Goal: Find specific page/section: Find specific page/section

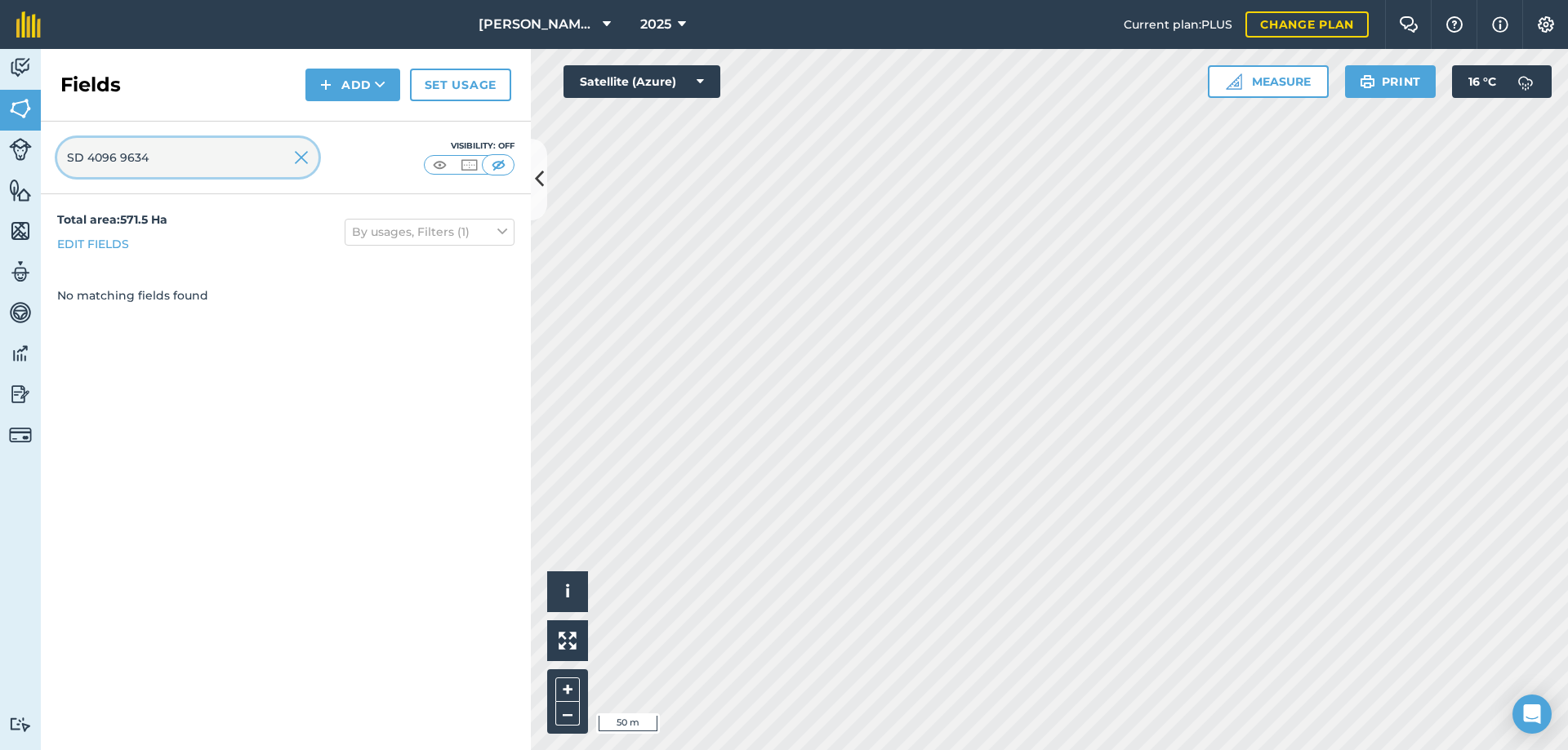
click at [198, 162] on input "SD 4096 9634" at bounding box center [188, 157] width 261 height 39
click at [300, 160] on img at bounding box center [301, 158] width 15 height 20
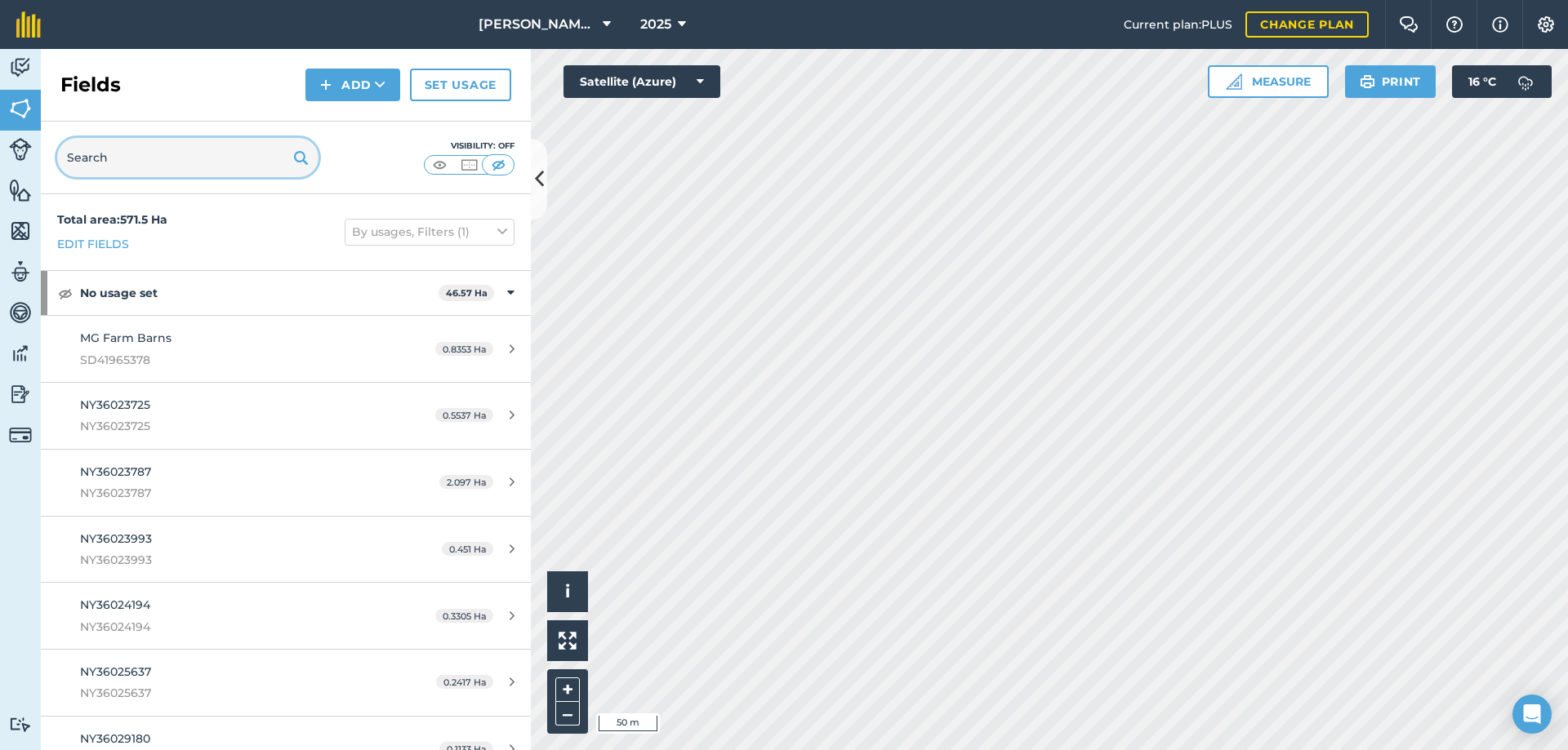
click at [248, 160] on input "text" at bounding box center [188, 157] width 261 height 39
paste input "SD4295 2505"
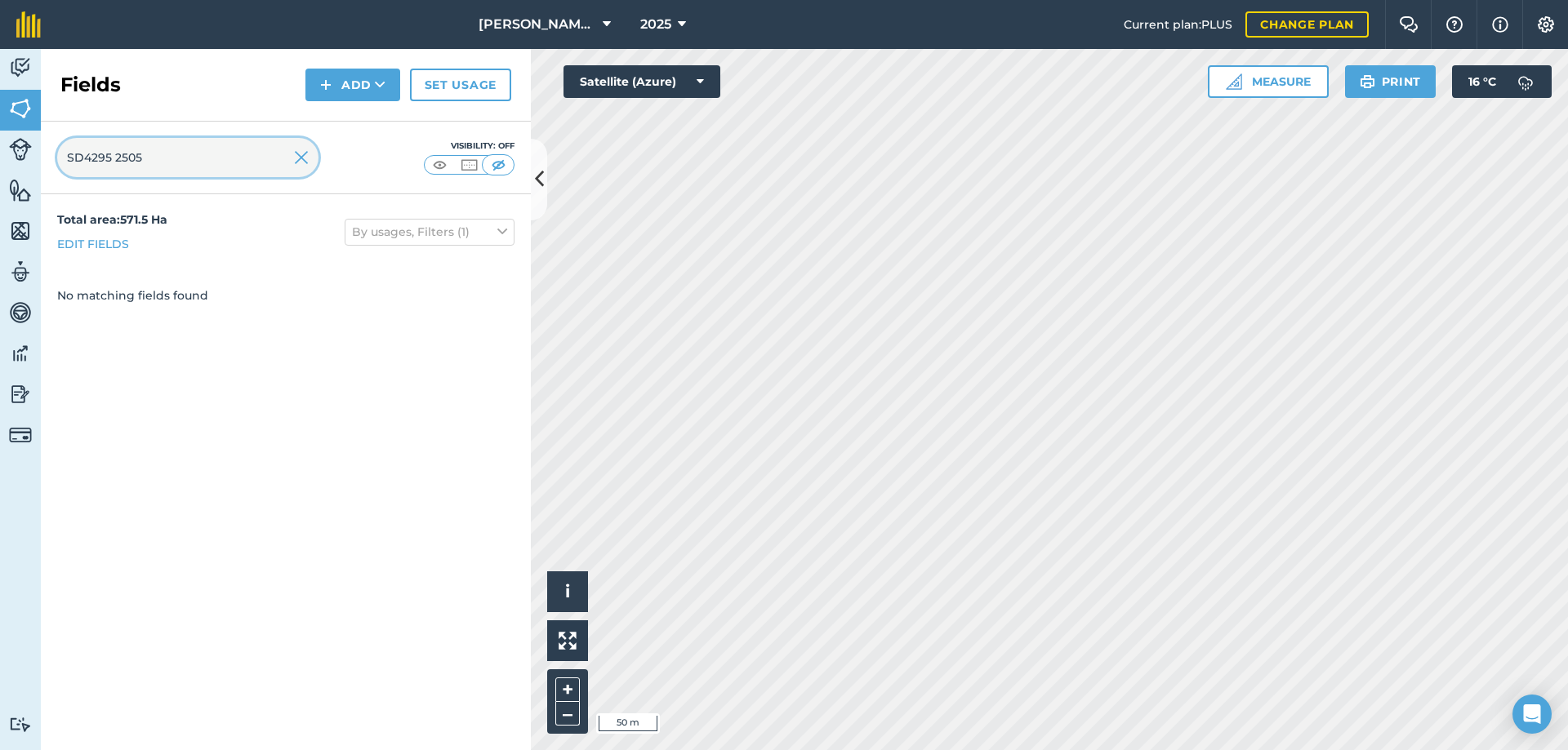
click at [86, 156] on input "SD4295 2505" at bounding box center [188, 157] width 261 height 39
click at [215, 158] on input "SD 4295 2505" at bounding box center [188, 157] width 261 height 39
click at [90, 155] on input "SD 4295 2505" at bounding box center [188, 157] width 261 height 39
type input "SD42952505"
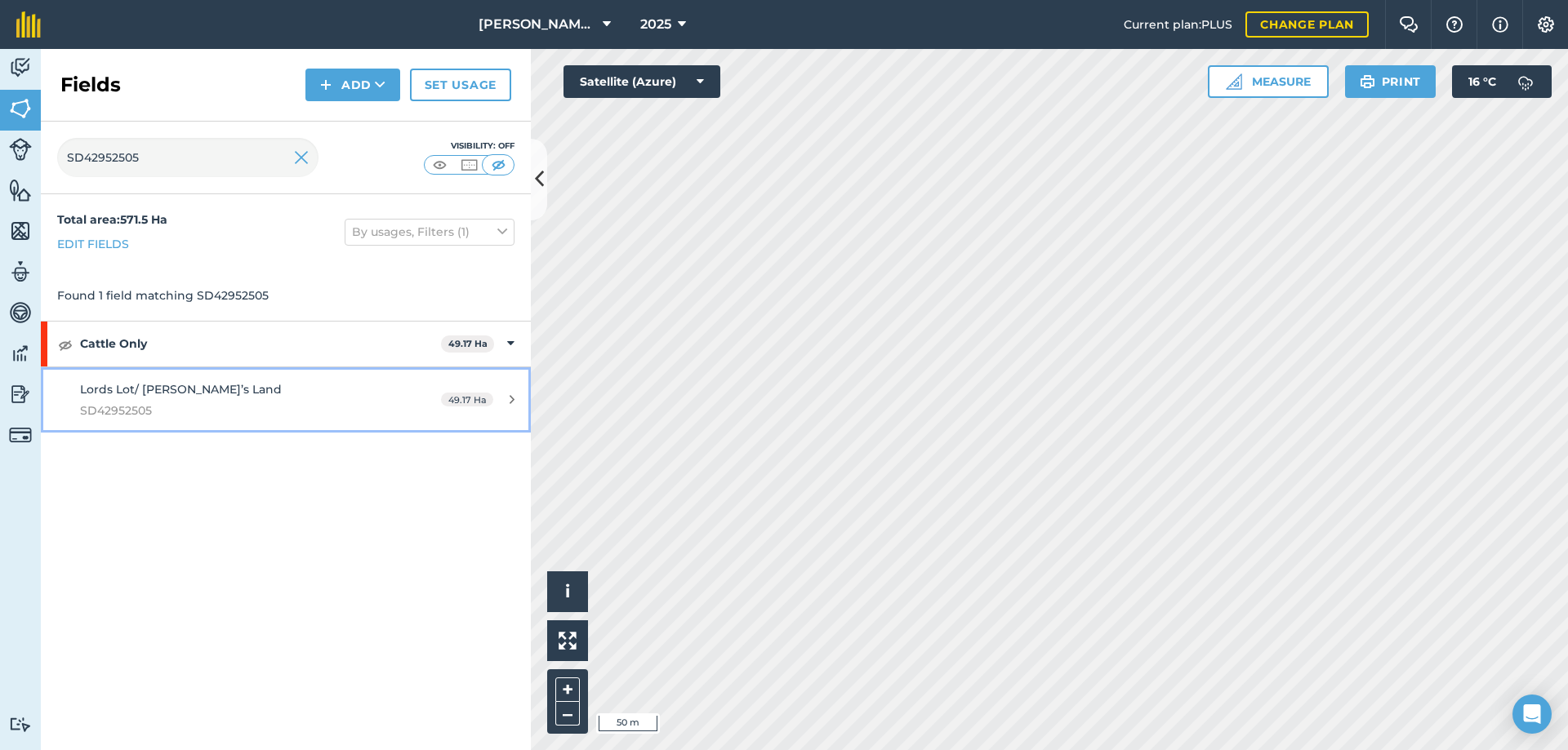
click at [194, 387] on span "Lords Lot/ [PERSON_NAME]’s Land" at bounding box center [181, 389] width 202 height 15
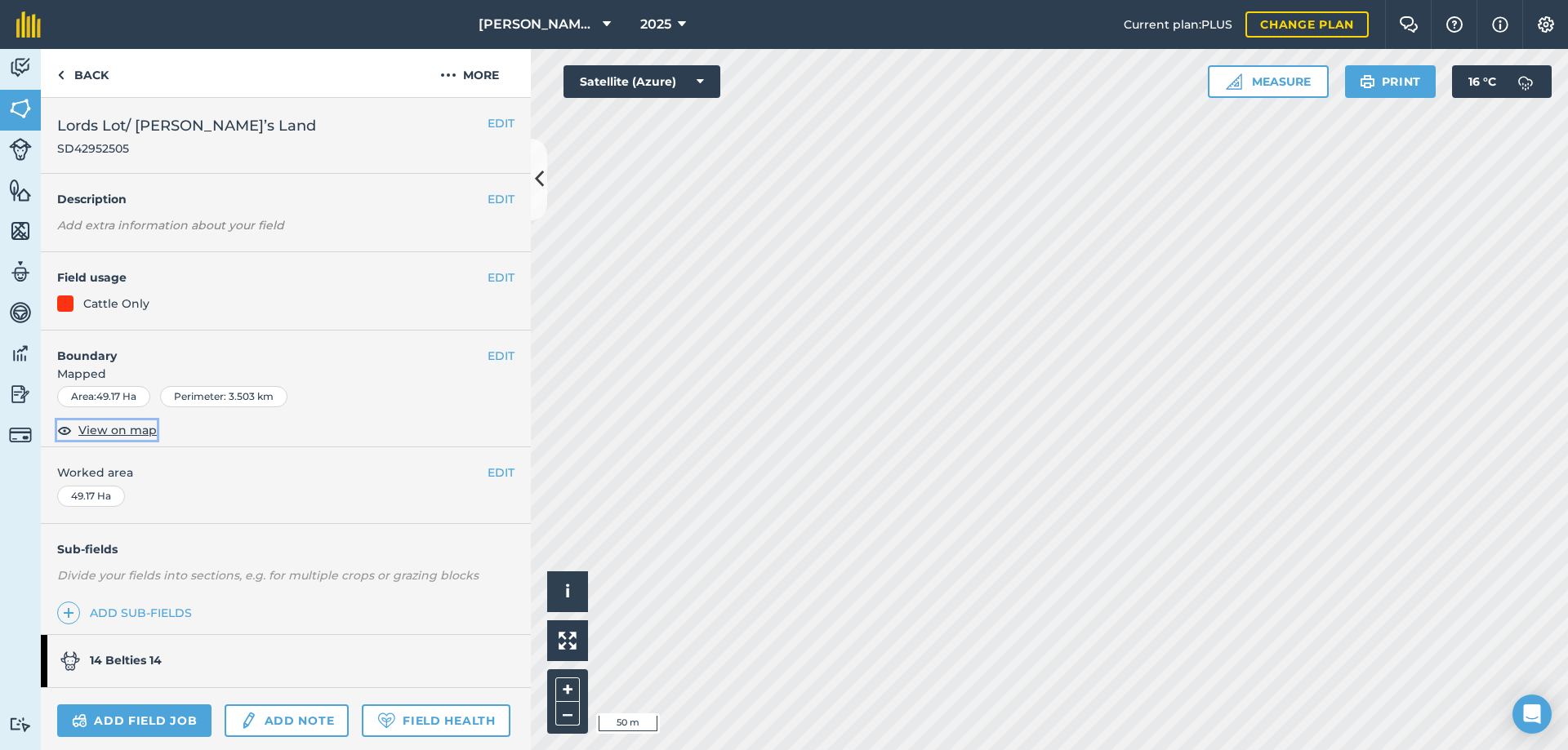
click at [132, 430] on span "View on map" at bounding box center [117, 430] width 79 height 18
click at [477, 77] on button "More" at bounding box center [469, 73] width 122 height 48
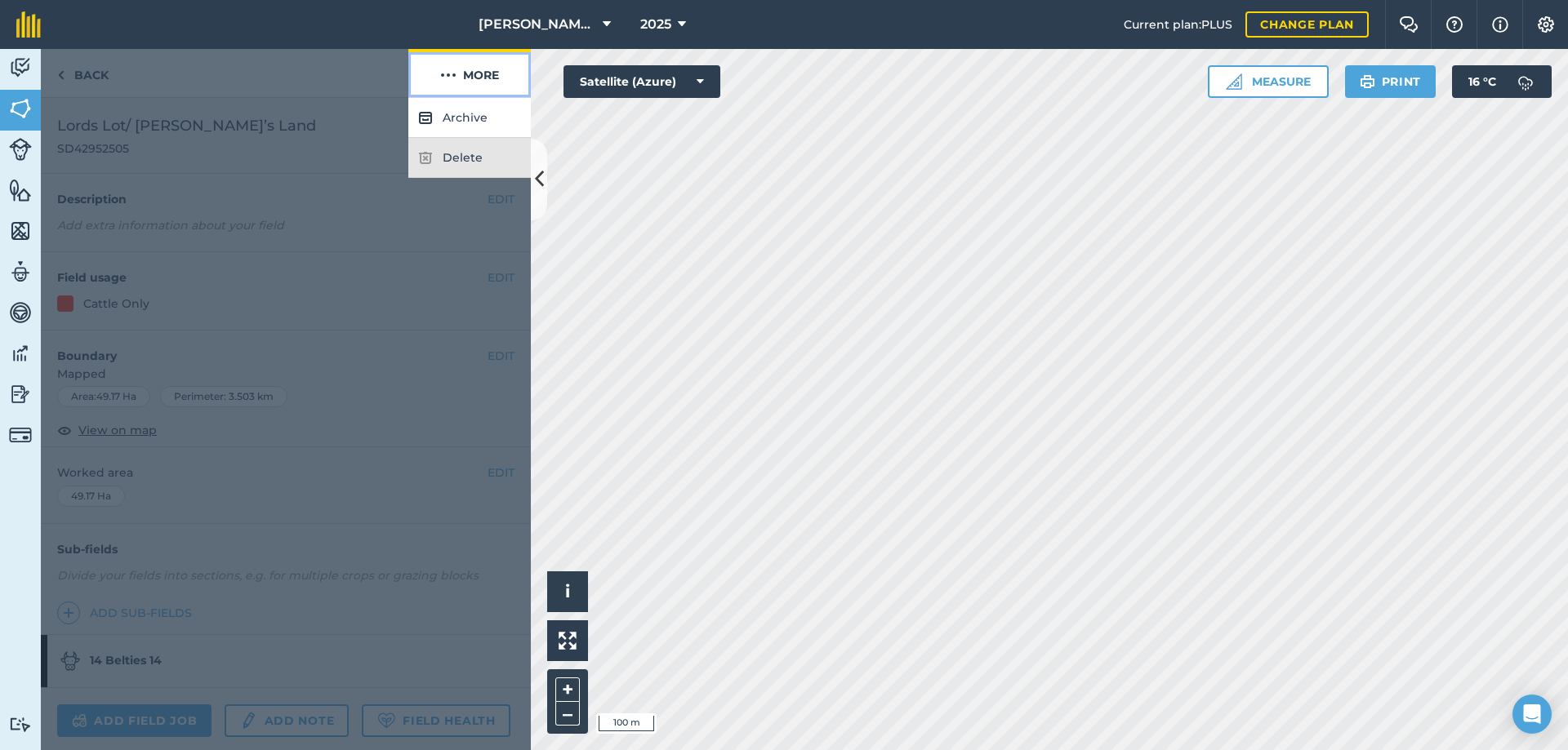
click at [477, 77] on button "More" at bounding box center [469, 73] width 122 height 48
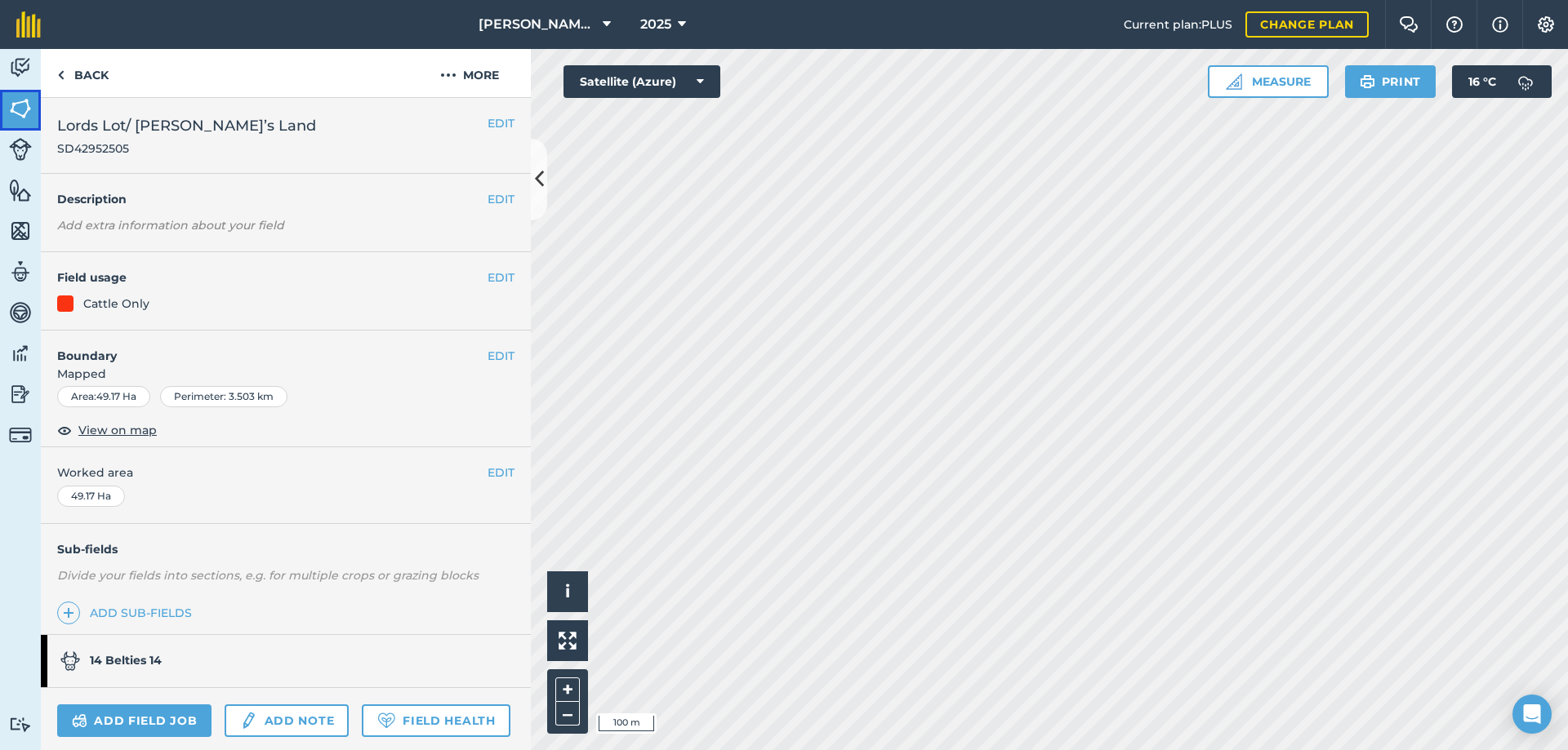
click at [30, 109] on img at bounding box center [21, 108] width 23 height 25
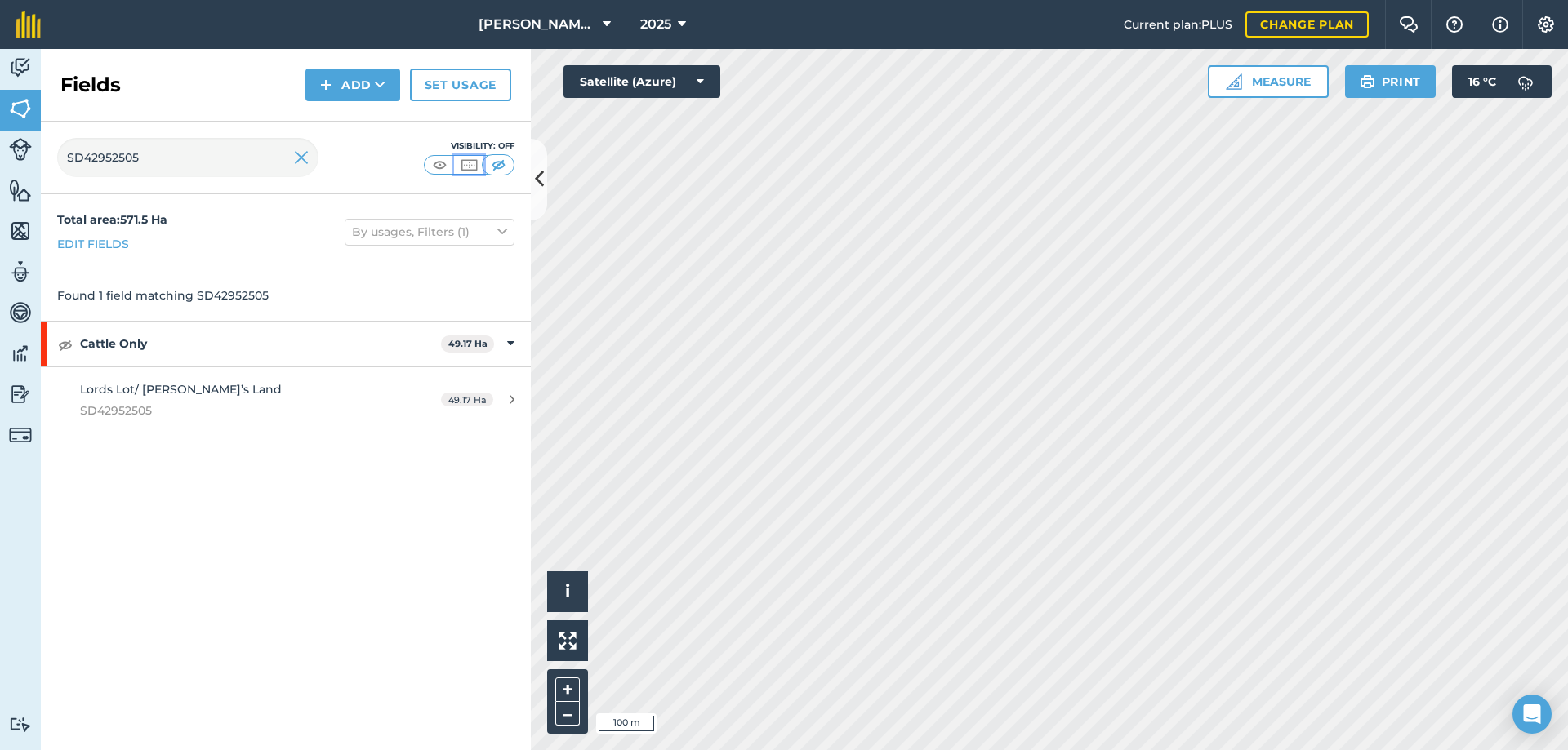
click at [462, 162] on img at bounding box center [469, 165] width 21 height 17
click at [161, 159] on input "SD42952505" at bounding box center [188, 157] width 261 height 39
paste input "SD4295 1538 (renumbered to 2748)"
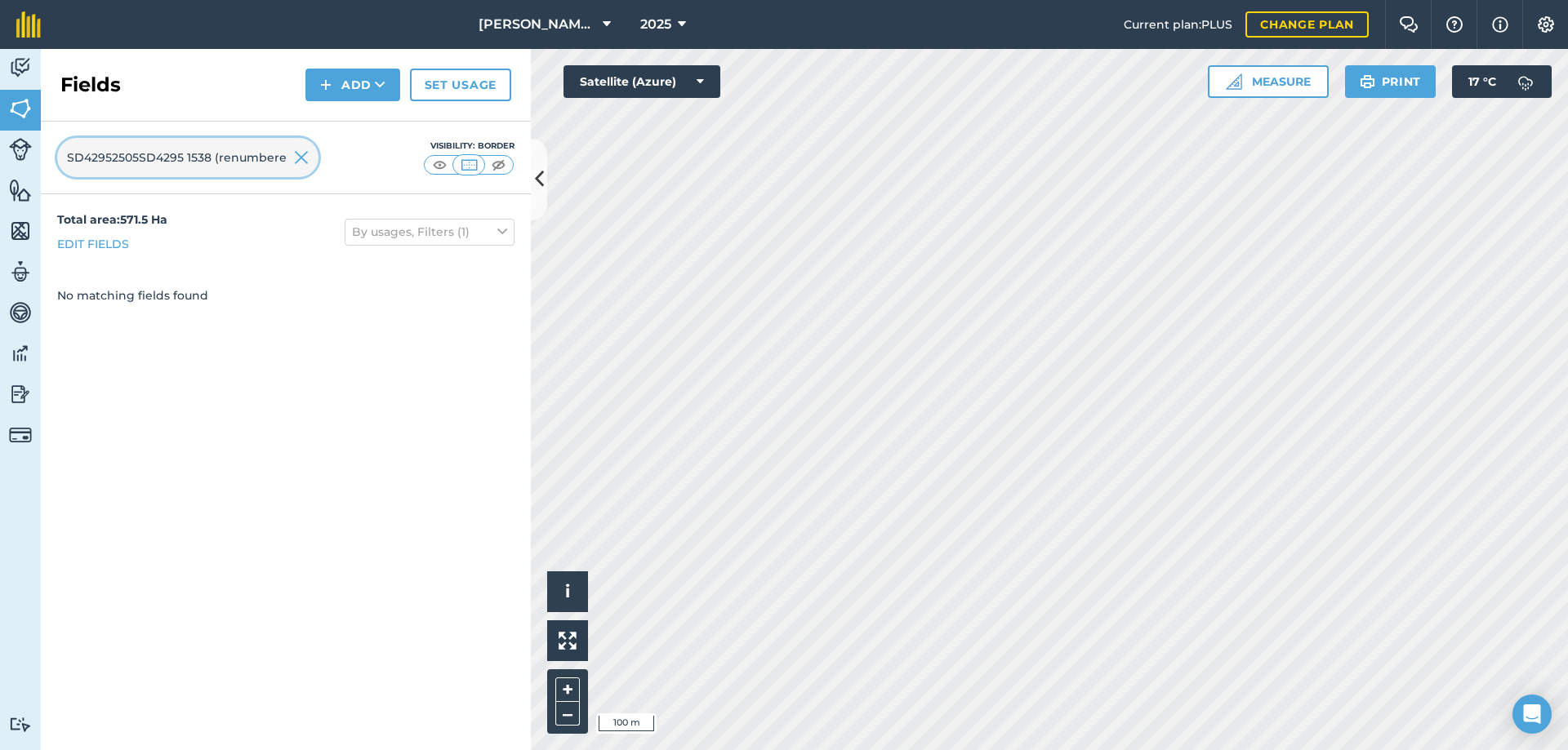
scroll to position [0, 54]
drag, startPoint x: 252, startPoint y: 155, endPoint x: 131, endPoint y: 155, distance: 121.0
click at [131, 155] on input "SD42952505SD4295 1538 (renumbered to 2748)" at bounding box center [188, 157] width 261 height 39
type input ")"
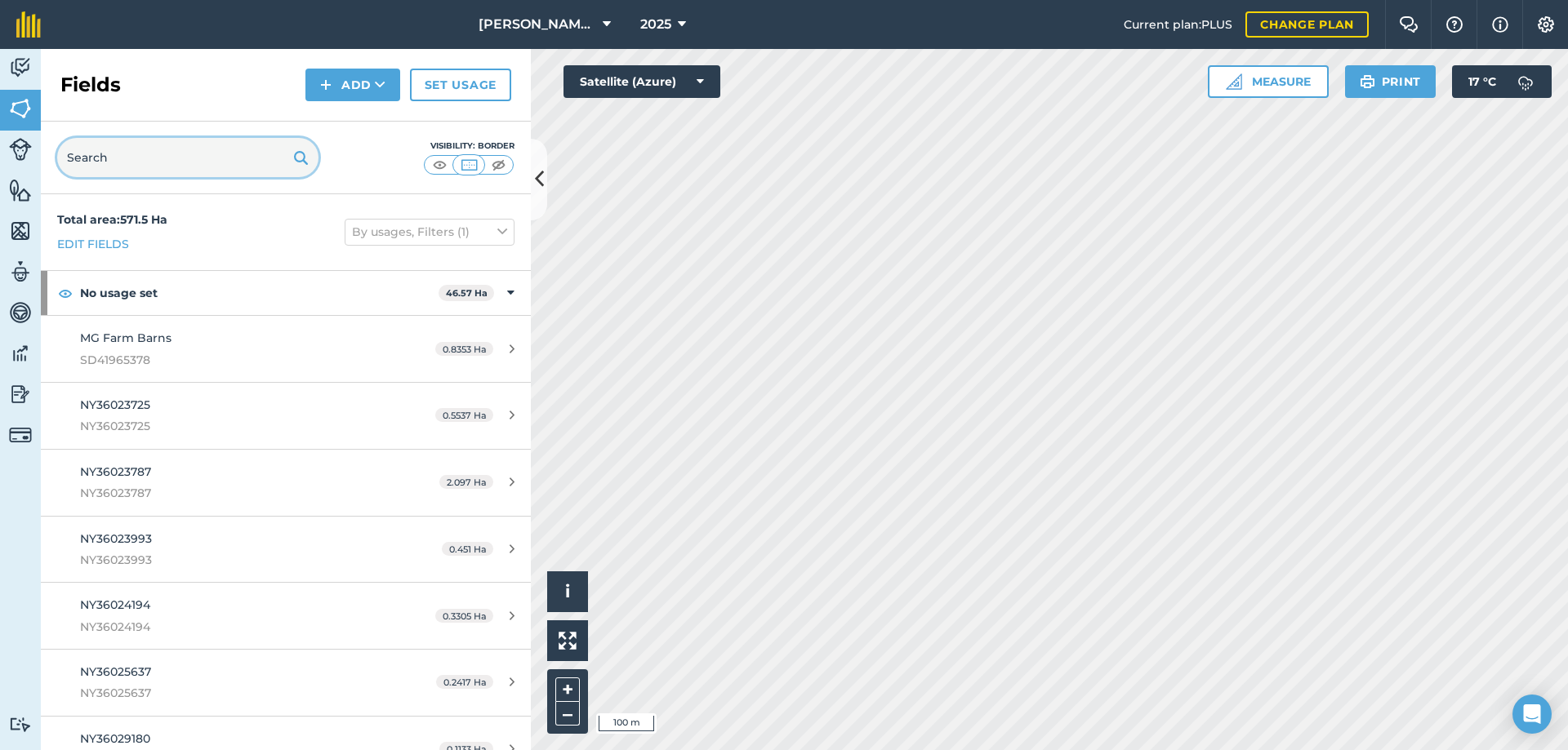
paste input "SD4295 1538 (renumbered to 2748)"
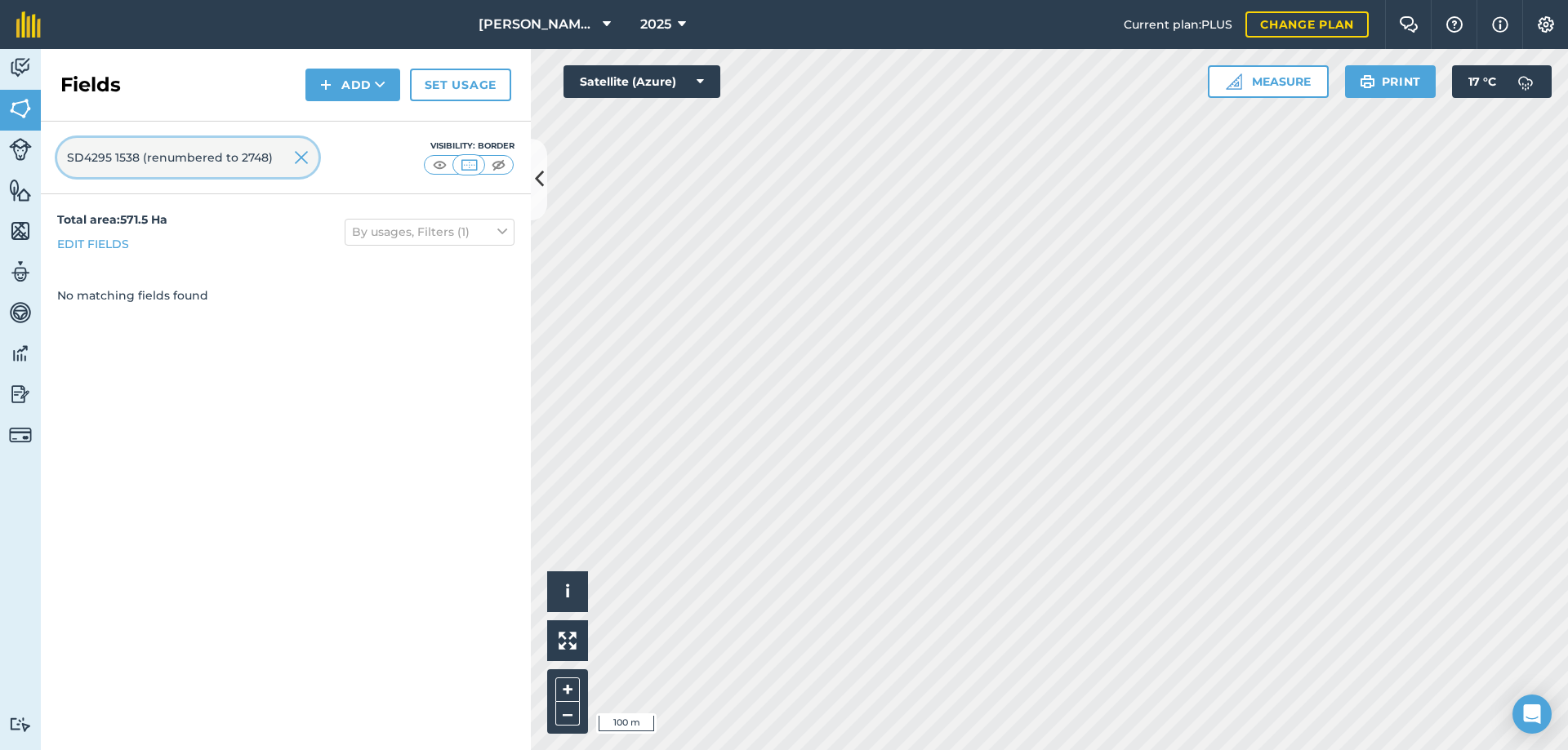
drag, startPoint x: 114, startPoint y: 155, endPoint x: 235, endPoint y: 158, distance: 121.0
click at [235, 158] on input "SD4295 1538 (renumbered to 2748)" at bounding box center [188, 157] width 261 height 39
type input "SD42952748"
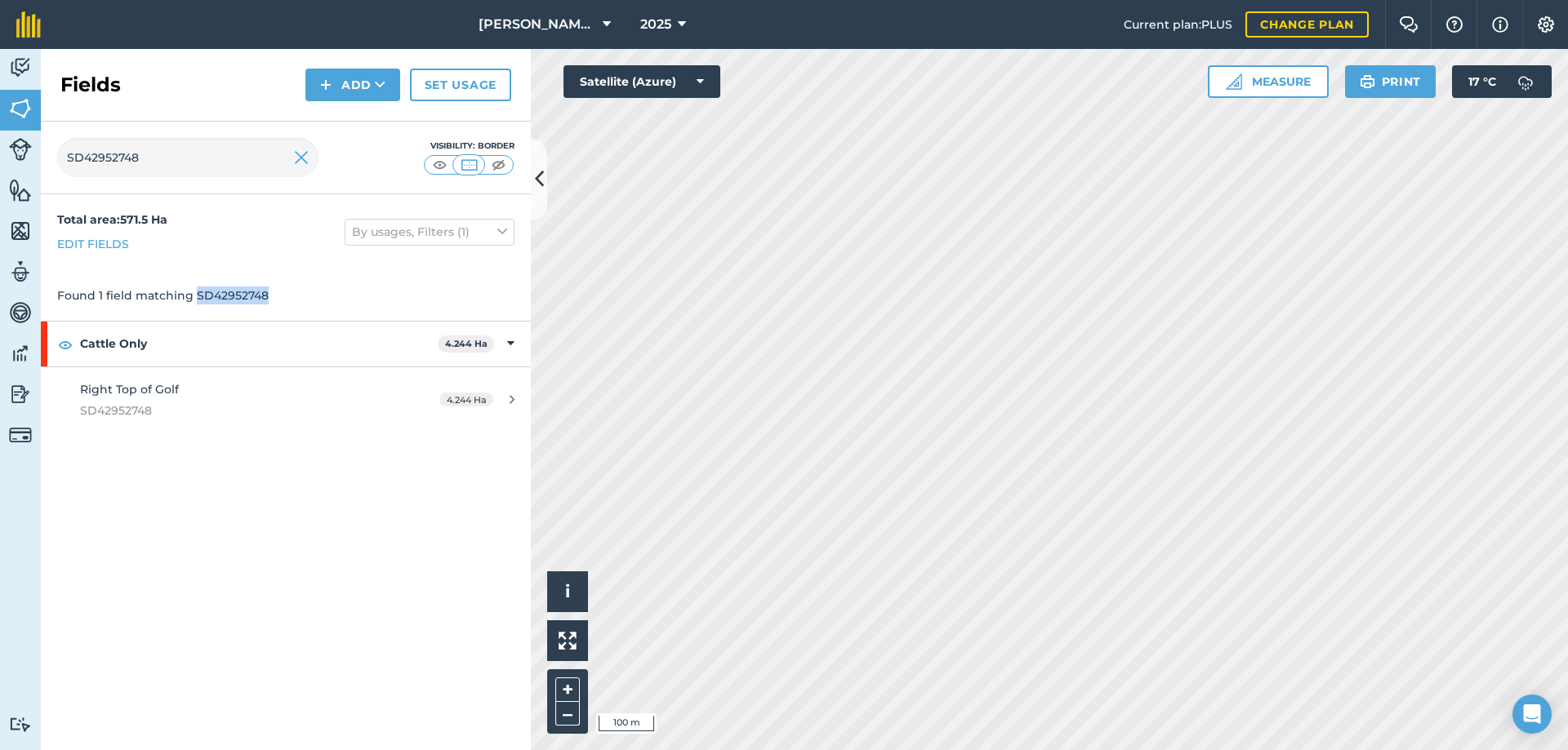
drag, startPoint x: 195, startPoint y: 294, endPoint x: 266, endPoint y: 294, distance: 71.0
click at [266, 294] on div "Found 1 field matching SD42952748" at bounding box center [285, 295] width 490 height 50
copy div "SD42952748"
click at [25, 107] on img at bounding box center [21, 108] width 23 height 25
click at [22, 106] on img at bounding box center [21, 108] width 23 height 25
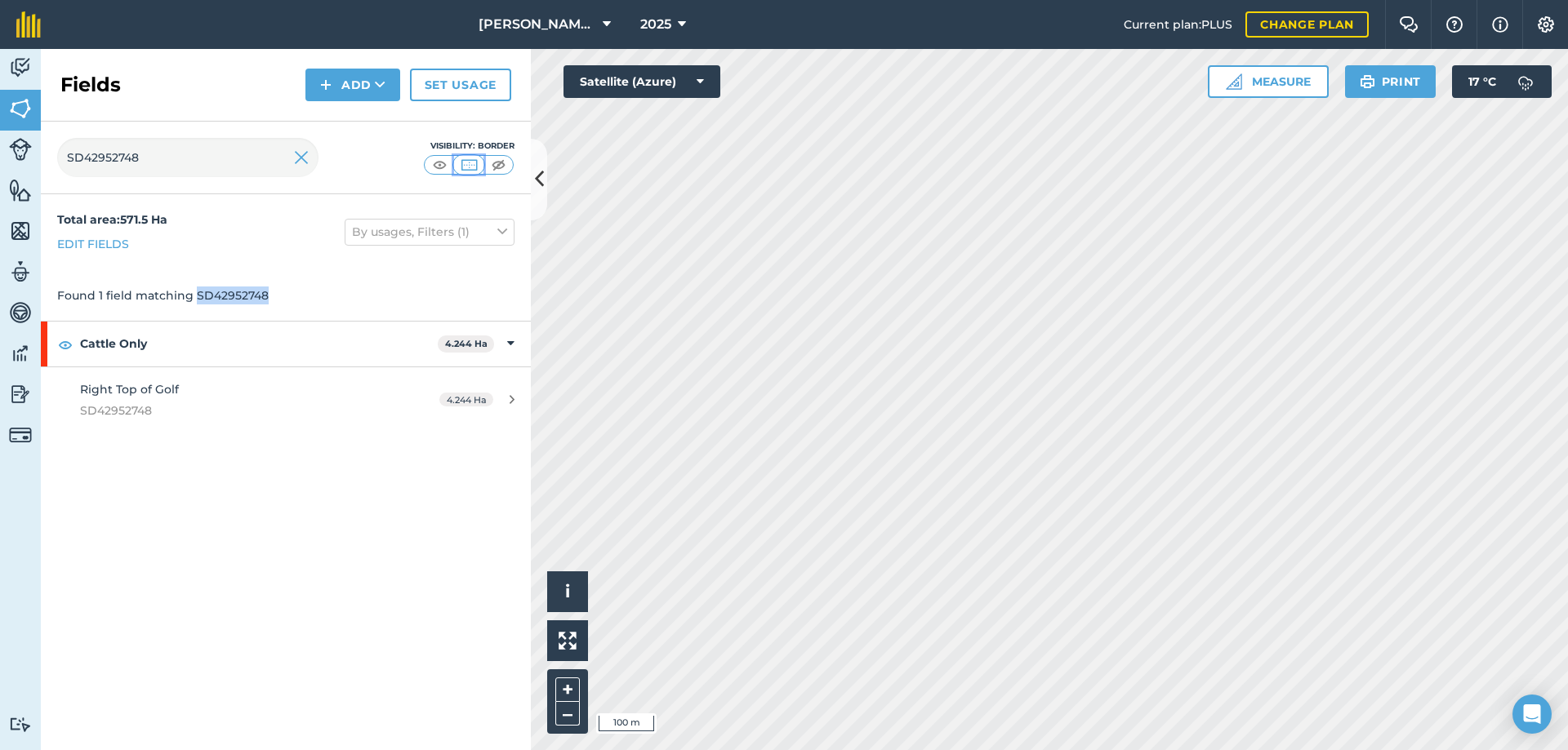
click at [466, 163] on img at bounding box center [469, 165] width 21 height 17
click at [290, 155] on input "SD42952748" at bounding box center [188, 157] width 261 height 39
click at [302, 158] on img at bounding box center [301, 158] width 15 height 20
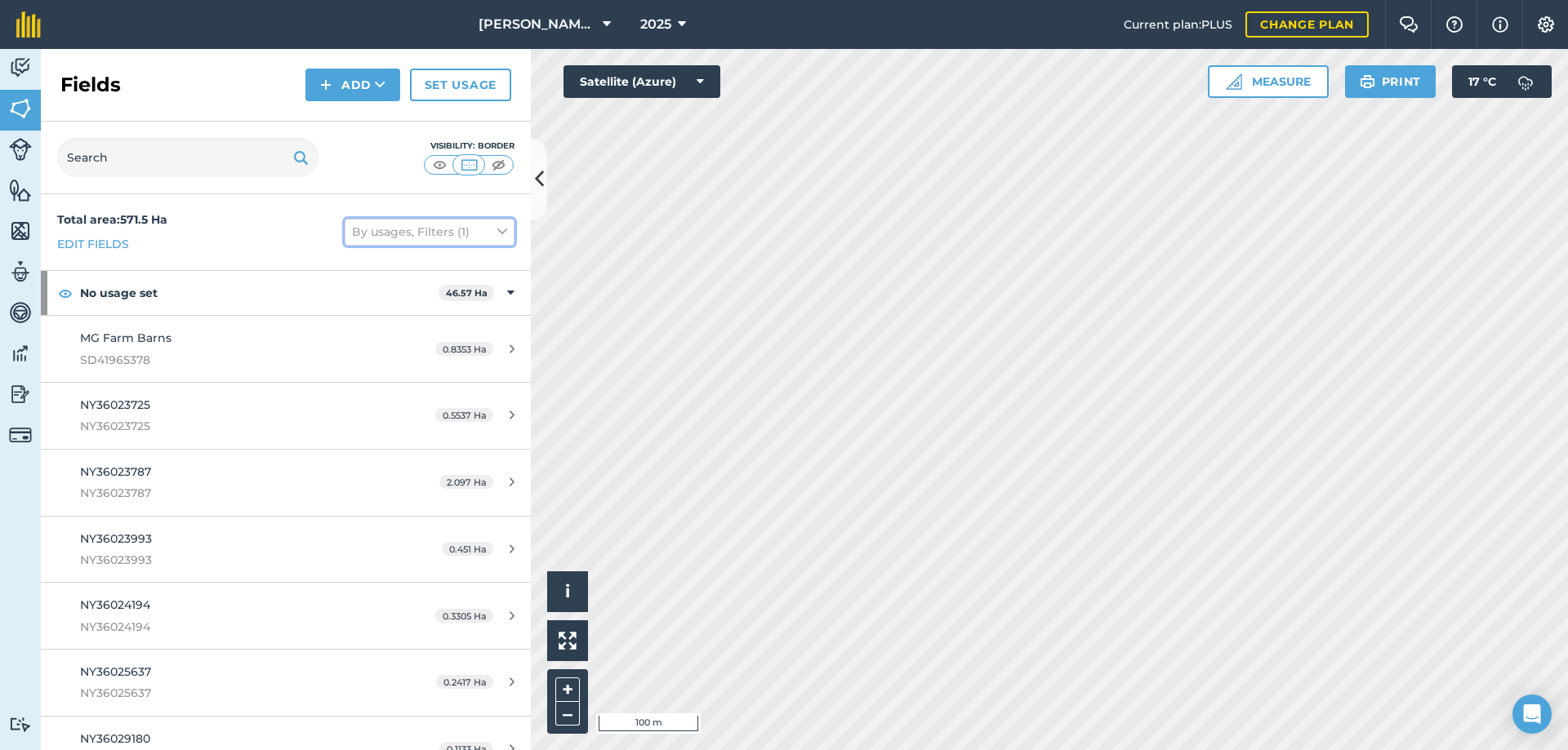
click at [497, 230] on icon at bounding box center [502, 232] width 10 height 18
click at [442, 165] on img at bounding box center [439, 165] width 21 height 17
